Goal: Task Accomplishment & Management: Manage account settings

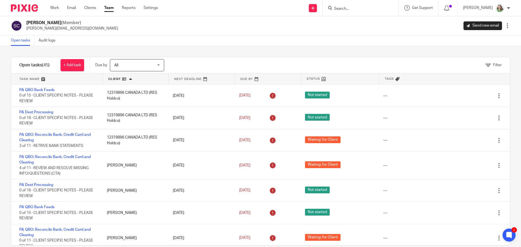
click at [364, 5] on form at bounding box center [362, 8] width 58 height 7
click at [372, 9] on input "Search" at bounding box center [357, 9] width 49 height 5
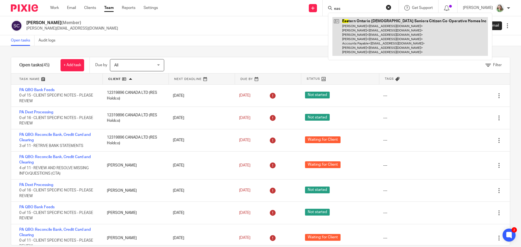
type input "eas"
click at [360, 34] on link at bounding box center [409, 36] width 155 height 39
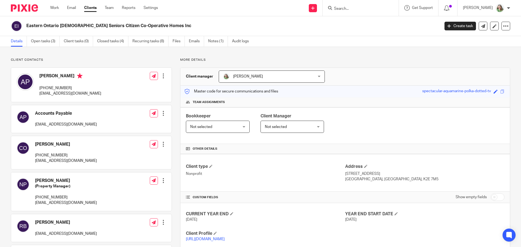
click at [103, 124] on div "Accounts Payable payables@eocscch.com Edit contact Create client from contact E…" at bounding box center [91, 119] width 160 height 28
drag, startPoint x: 81, startPoint y: 126, endPoint x: 34, endPoint y: 123, distance: 46.8
click at [34, 123] on div "Accounts Payable payables@eocscch.com Edit contact Create client from contact E…" at bounding box center [91, 119] width 160 height 28
copy p "payables@eocscch.com"
click at [110, 7] on link "Team" at bounding box center [109, 7] width 9 height 5
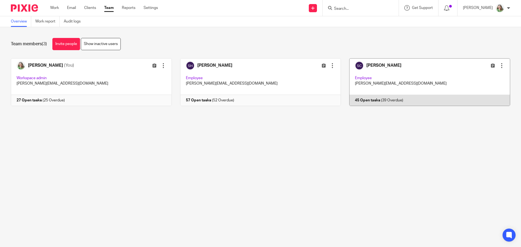
click at [367, 68] on link at bounding box center [425, 82] width 169 height 48
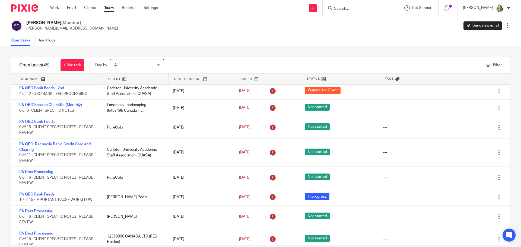
scroll to position [911, 0]
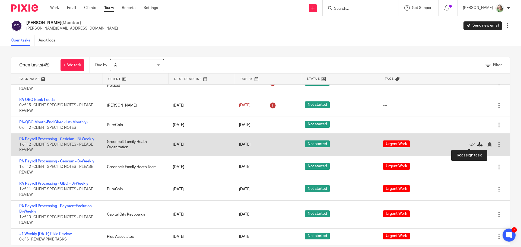
click at [477, 144] on icon at bounding box center [479, 144] width 5 height 5
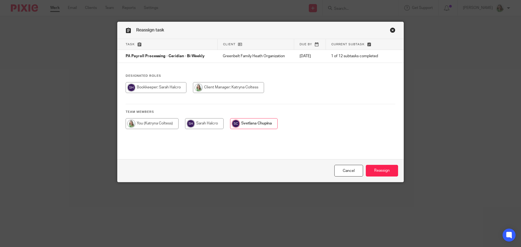
click at [149, 124] on input "radio" at bounding box center [152, 123] width 53 height 11
radio input "true"
click at [385, 169] on input "Reassign" at bounding box center [382, 171] width 32 height 12
click at [357, 169] on link "Cancel" at bounding box center [348, 171] width 29 height 12
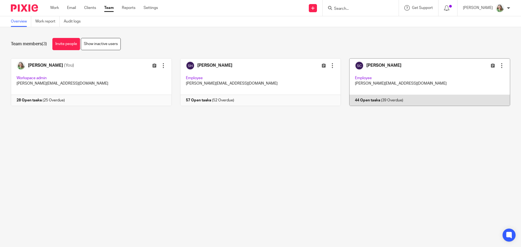
click at [404, 79] on link at bounding box center [425, 82] width 169 height 48
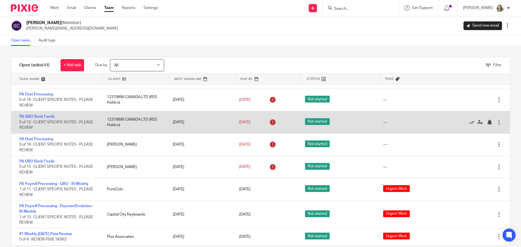
scroll to position [889, 0]
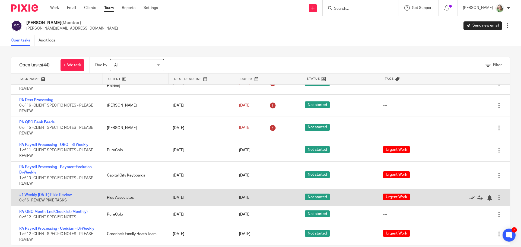
click at [469, 199] on icon at bounding box center [471, 197] width 5 height 5
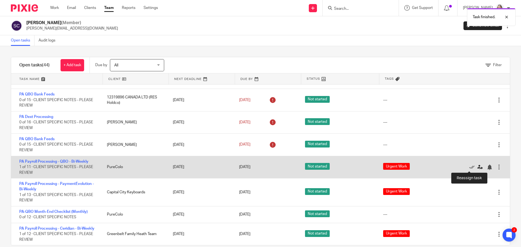
click at [477, 166] on icon at bounding box center [479, 167] width 5 height 5
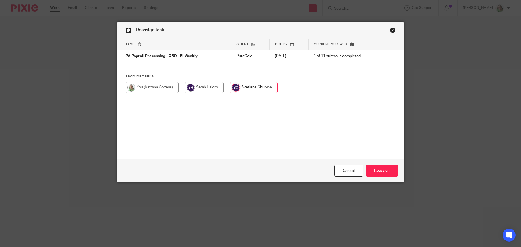
drag, startPoint x: 160, startPoint y: 84, endPoint x: 214, endPoint y: 95, distance: 55.7
click at [160, 85] on input "radio" at bounding box center [152, 87] width 53 height 11
radio input "true"
click at [378, 170] on input "Reassign" at bounding box center [382, 171] width 32 height 12
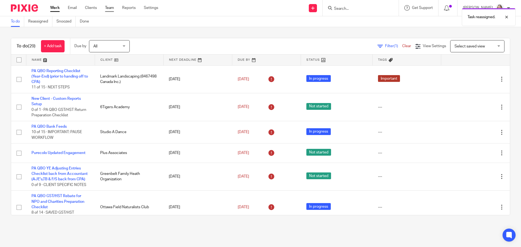
click at [110, 9] on link "Team" at bounding box center [109, 7] width 9 height 5
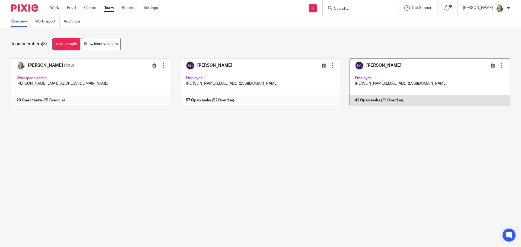
click at [397, 66] on link at bounding box center [425, 82] width 169 height 48
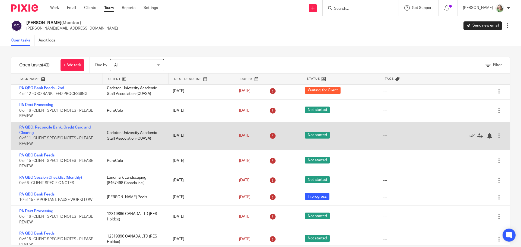
scroll to position [850, 0]
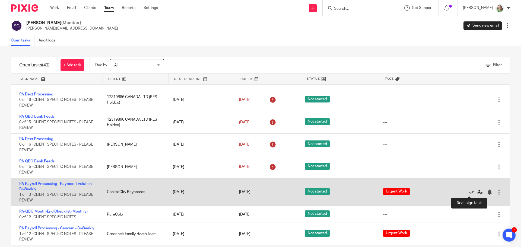
click at [477, 192] on icon at bounding box center [479, 192] width 5 height 5
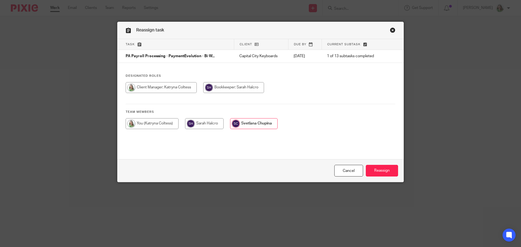
click at [161, 123] on input "radio" at bounding box center [152, 123] width 53 height 11
radio input "true"
click at [379, 171] on input "Reassign" at bounding box center [382, 171] width 32 height 12
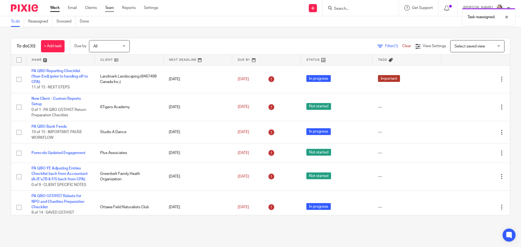
click at [110, 7] on link "Team" at bounding box center [109, 7] width 9 height 5
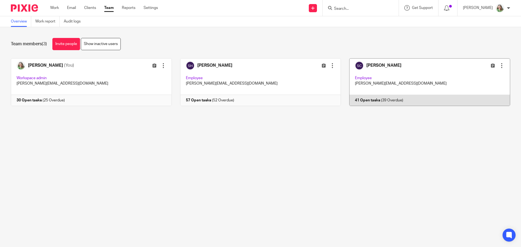
click at [403, 82] on link at bounding box center [425, 82] width 169 height 48
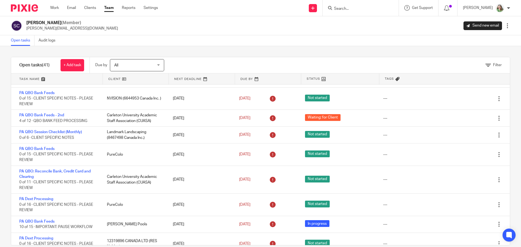
scroll to position [822, 0]
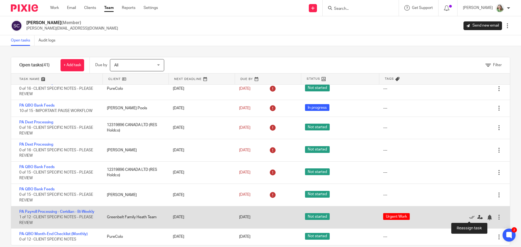
click at [477, 215] on icon at bounding box center [479, 217] width 5 height 5
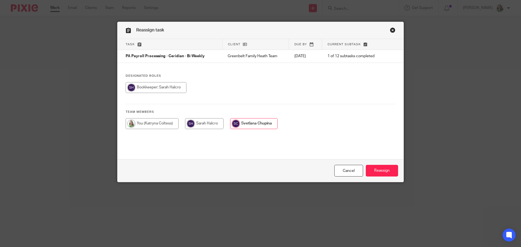
click at [162, 123] on input "radio" at bounding box center [152, 123] width 53 height 11
radio input "true"
click at [369, 167] on input "Reassign" at bounding box center [382, 171] width 32 height 12
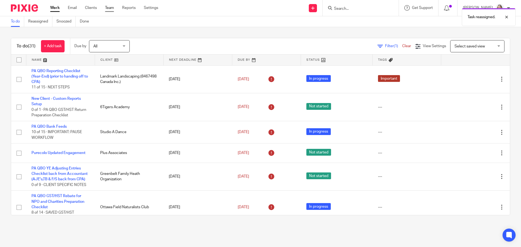
click at [108, 7] on link "Team" at bounding box center [109, 7] width 9 height 5
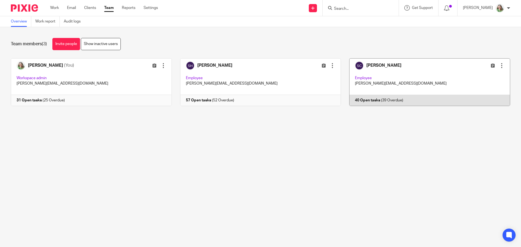
click at [445, 82] on link at bounding box center [425, 82] width 169 height 48
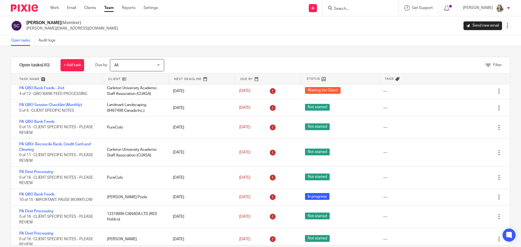
scroll to position [799, 0]
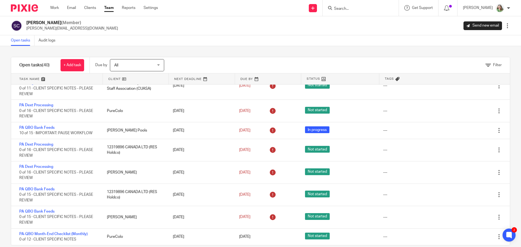
click at [111, 79] on link at bounding box center [136, 79] width 66 height 11
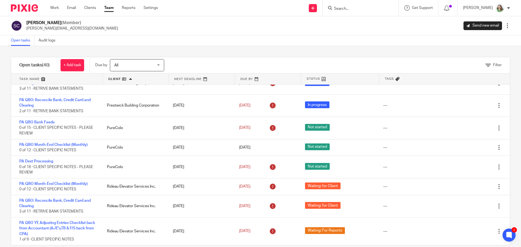
scroll to position [9, 0]
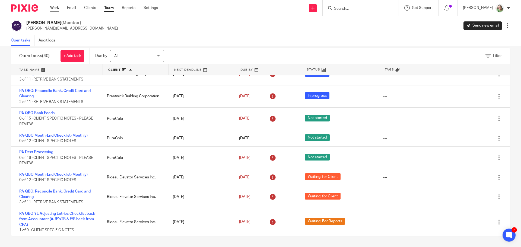
click at [55, 7] on link "Work" at bounding box center [54, 7] width 9 height 5
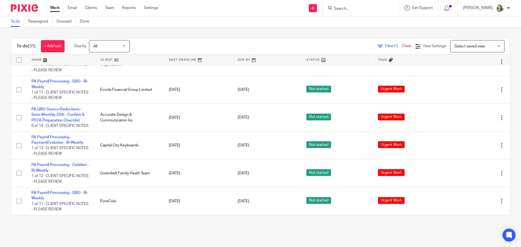
scroll to position [700, 0]
click at [456, 45] on span "Select saved view" at bounding box center [470, 47] width 30 height 4
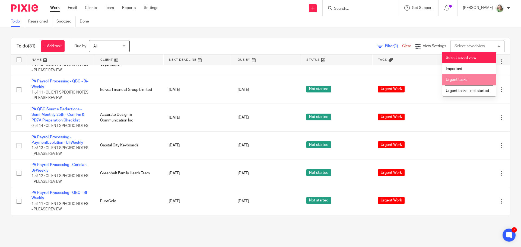
click at [456, 77] on li "Urgent tasks" at bounding box center [469, 79] width 54 height 11
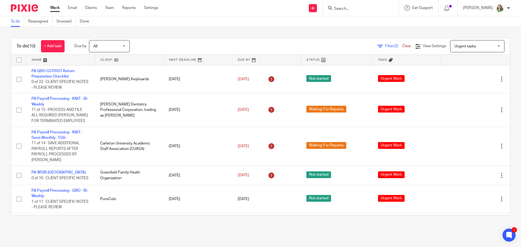
click at [460, 46] on span "Urgent tasks" at bounding box center [465, 47] width 21 height 4
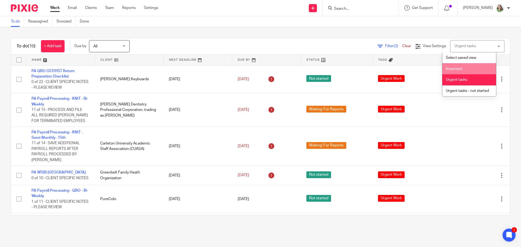
click at [451, 68] on span "Important" at bounding box center [454, 69] width 17 height 4
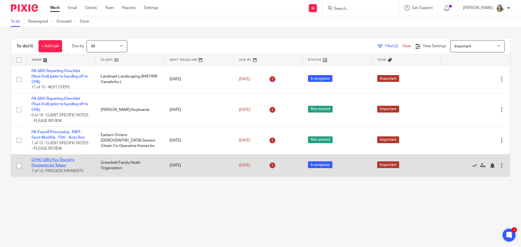
click at [59, 164] on link "GFHO QBO Pay Doctor's Payments by Telpay" at bounding box center [52, 162] width 43 height 9
